Goal: Task Accomplishment & Management: Manage account settings

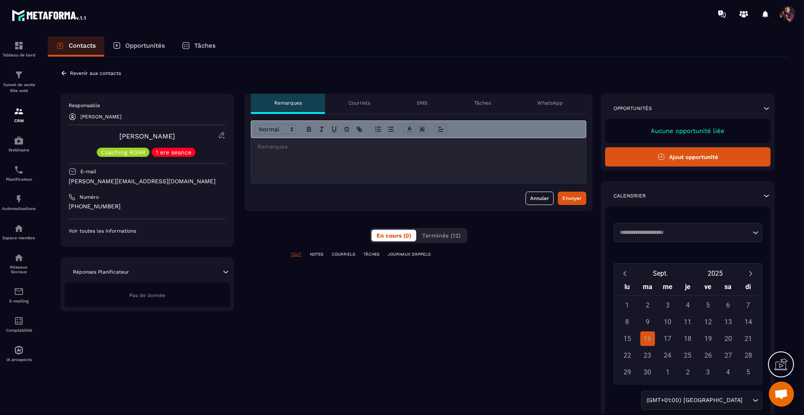
click at [221, 135] on icon at bounding box center [222, 135] width 8 height 8
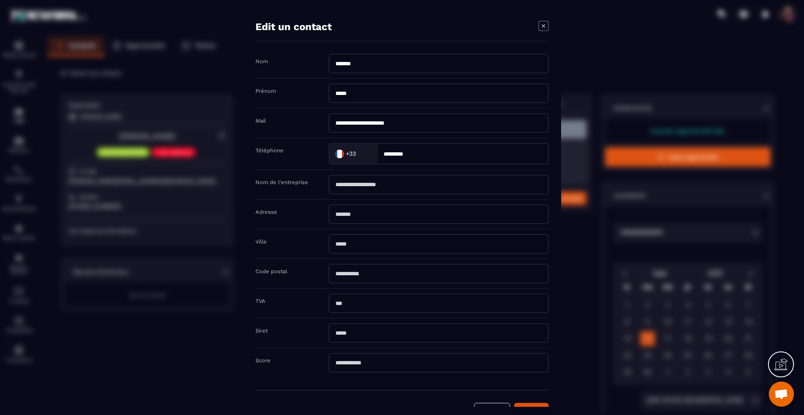
click at [560, 88] on div "**********" at bounding box center [402, 207] width 318 height 399
click at [541, 24] on icon "Modal window" at bounding box center [543, 26] width 10 height 10
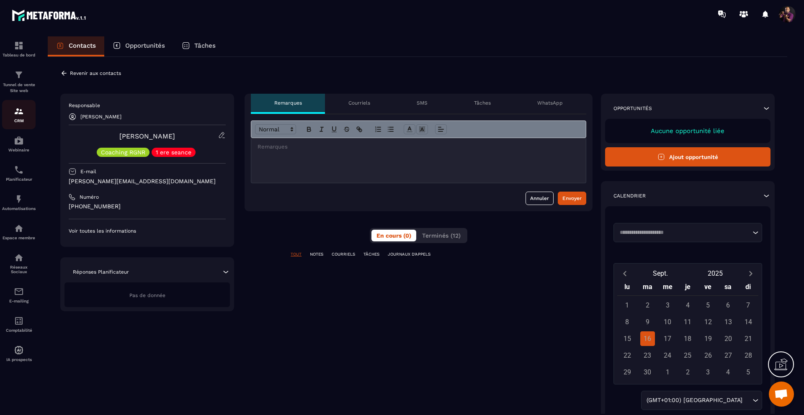
click at [20, 118] on div "CRM" at bounding box center [18, 114] width 33 height 17
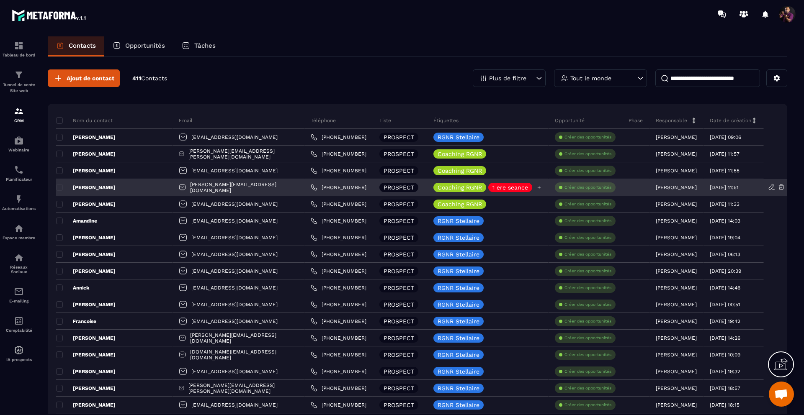
click at [536, 187] on icon at bounding box center [538, 187] width 5 height 5
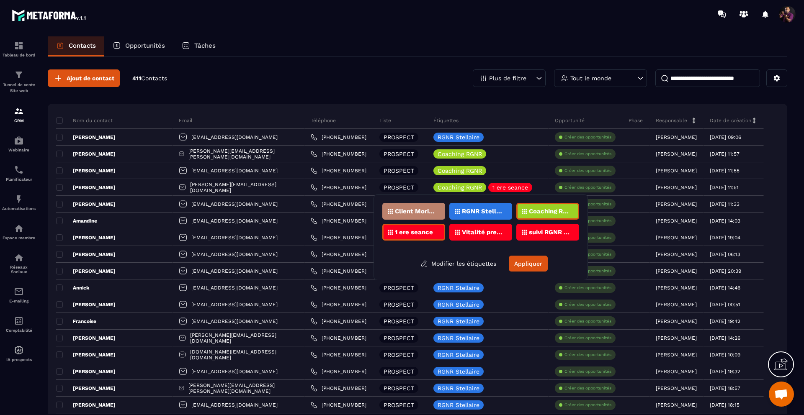
click at [543, 229] on p "suivi RGNR Vitalité" at bounding box center [549, 232] width 41 height 6
click at [531, 231] on p "suivi RGNR Vitalité" at bounding box center [549, 232] width 41 height 6
click at [520, 267] on button "Appliquer" at bounding box center [528, 264] width 39 height 16
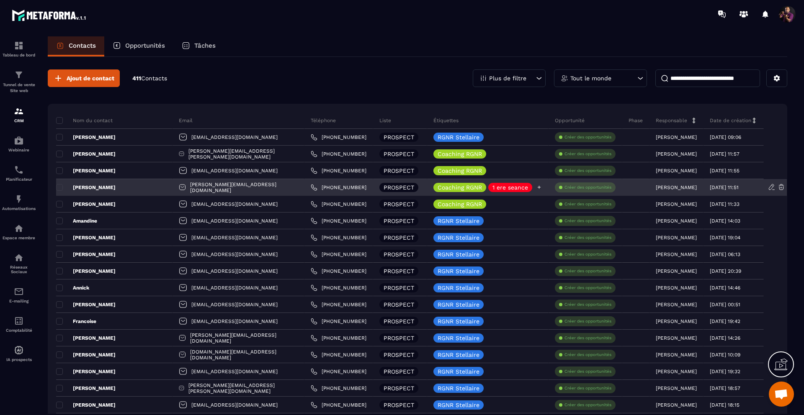
click at [536, 185] on icon at bounding box center [538, 187] width 5 height 5
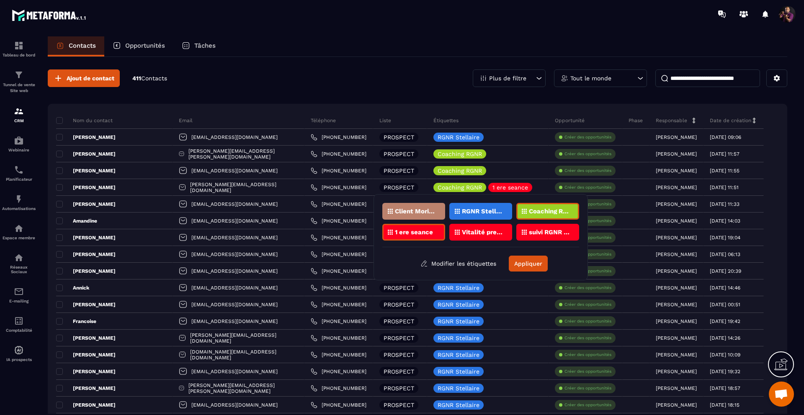
click at [564, 233] on p "suivi RGNR Vitalité" at bounding box center [549, 232] width 41 height 6
click at [522, 233] on icon at bounding box center [524, 232] width 5 height 5
click at [523, 263] on button "Appliquer" at bounding box center [528, 264] width 39 height 16
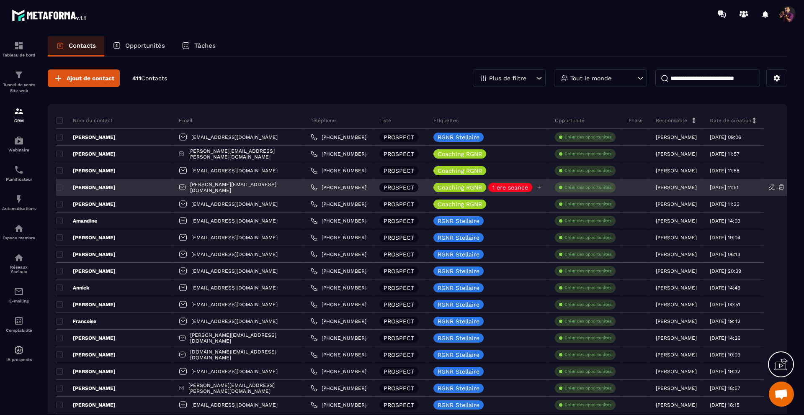
click at [536, 186] on icon at bounding box center [538, 187] width 5 height 5
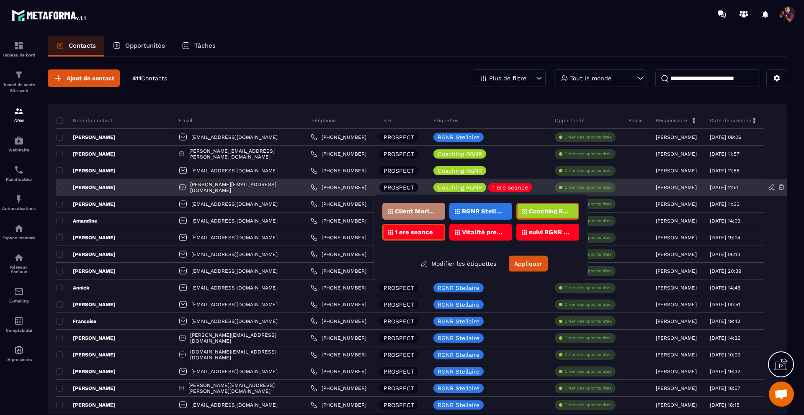
click at [87, 184] on p "[PERSON_NAME]" at bounding box center [85, 187] width 59 height 7
